Goal: Use online tool/utility: Utilize a website feature to perform a specific function

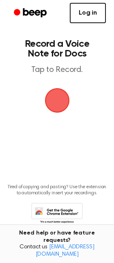
click at [90, 12] on link "Log in" at bounding box center [88, 13] width 36 height 20
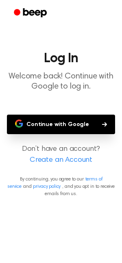
click at [67, 122] on button "Continue with Google" at bounding box center [61, 125] width 108 height 20
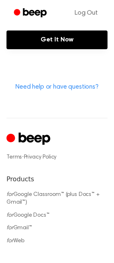
scroll to position [458, 0]
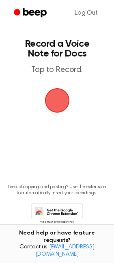
click at [59, 101] on span "button" at bounding box center [57, 100] width 31 height 31
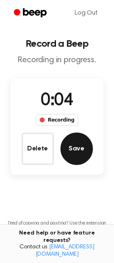
click at [75, 154] on button "Save" at bounding box center [77, 149] width 33 height 33
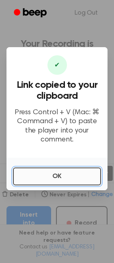
click at [59, 178] on button "OK" at bounding box center [57, 177] width 88 height 18
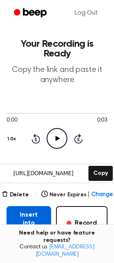
click at [43, 209] on button "Insert into Doc" at bounding box center [29, 223] width 45 height 34
click at [37, 224] on button "Insert into Doc" at bounding box center [29, 223] width 45 height 34
